Goal: Task Accomplishment & Management: Manage account settings

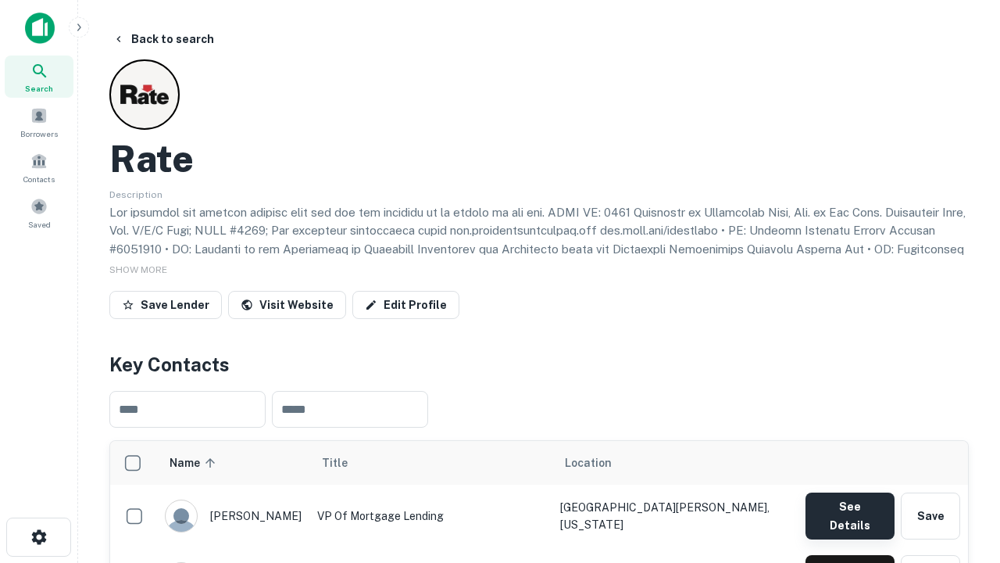
click at [849, 508] on button "See Details" at bounding box center [850, 515] width 89 height 47
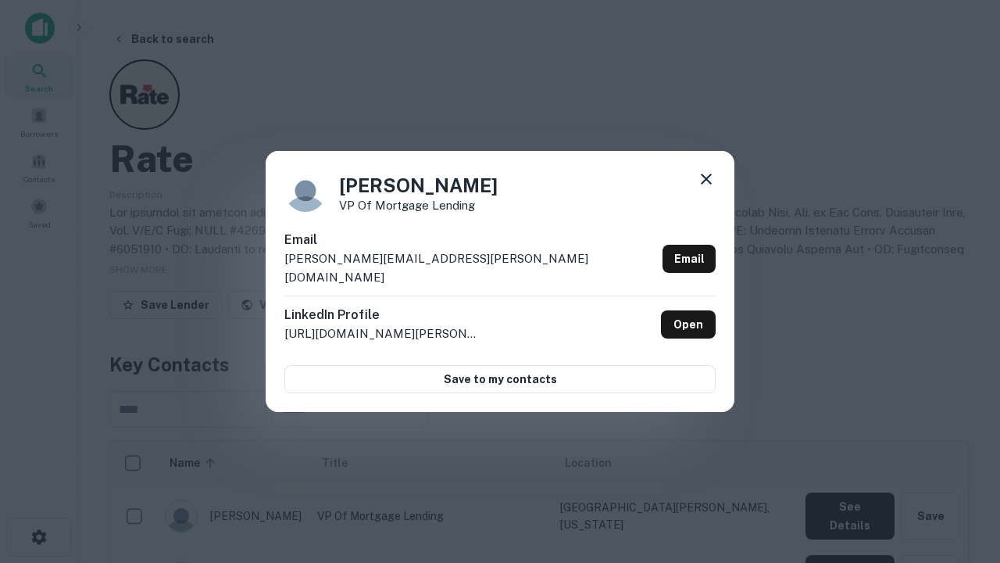
click at [706, 188] on icon at bounding box center [706, 179] width 19 height 19
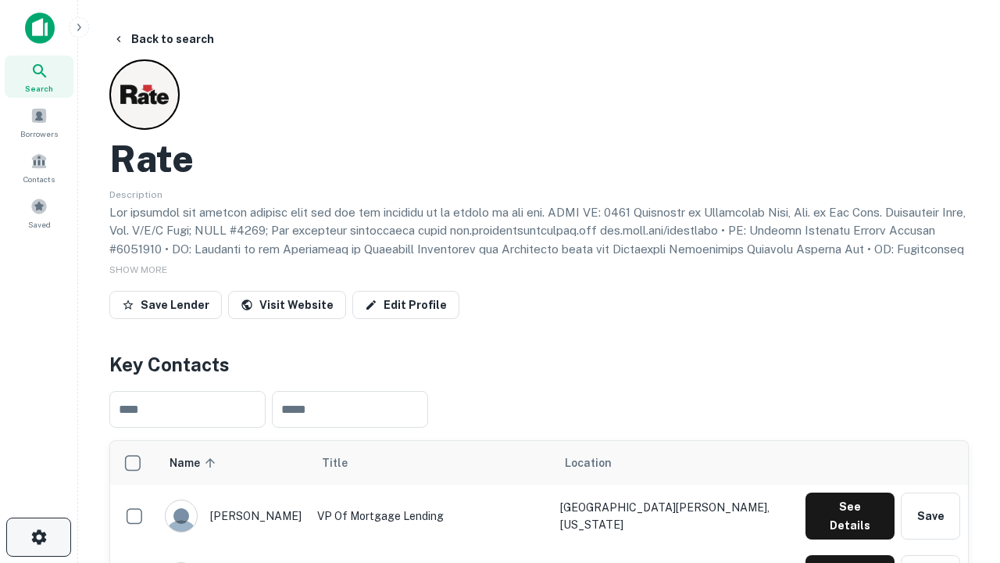
click at [38, 537] on icon "button" at bounding box center [39, 536] width 19 height 19
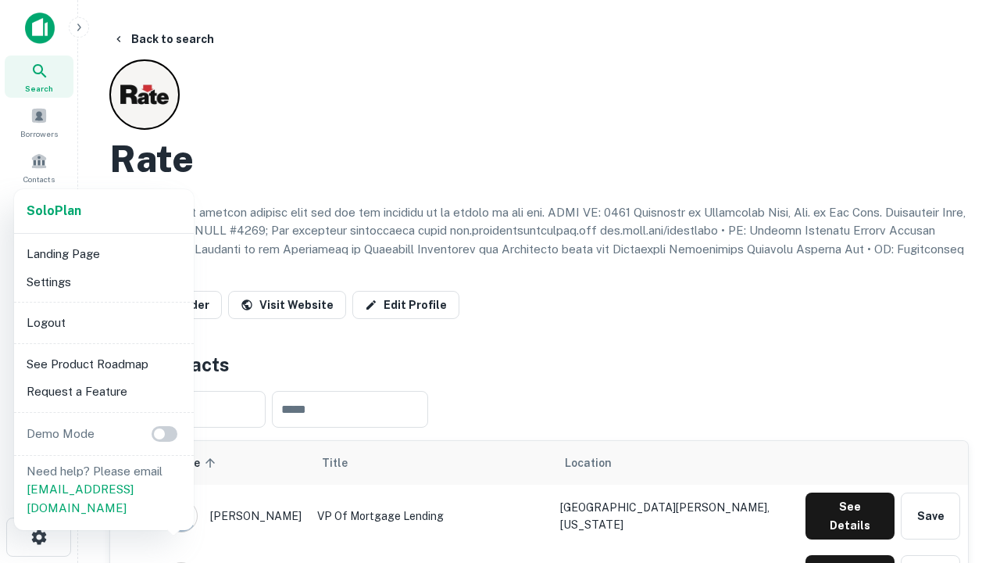
click at [103, 322] on li "Logout" at bounding box center [103, 323] width 167 height 28
